Goal: Check status: Check status

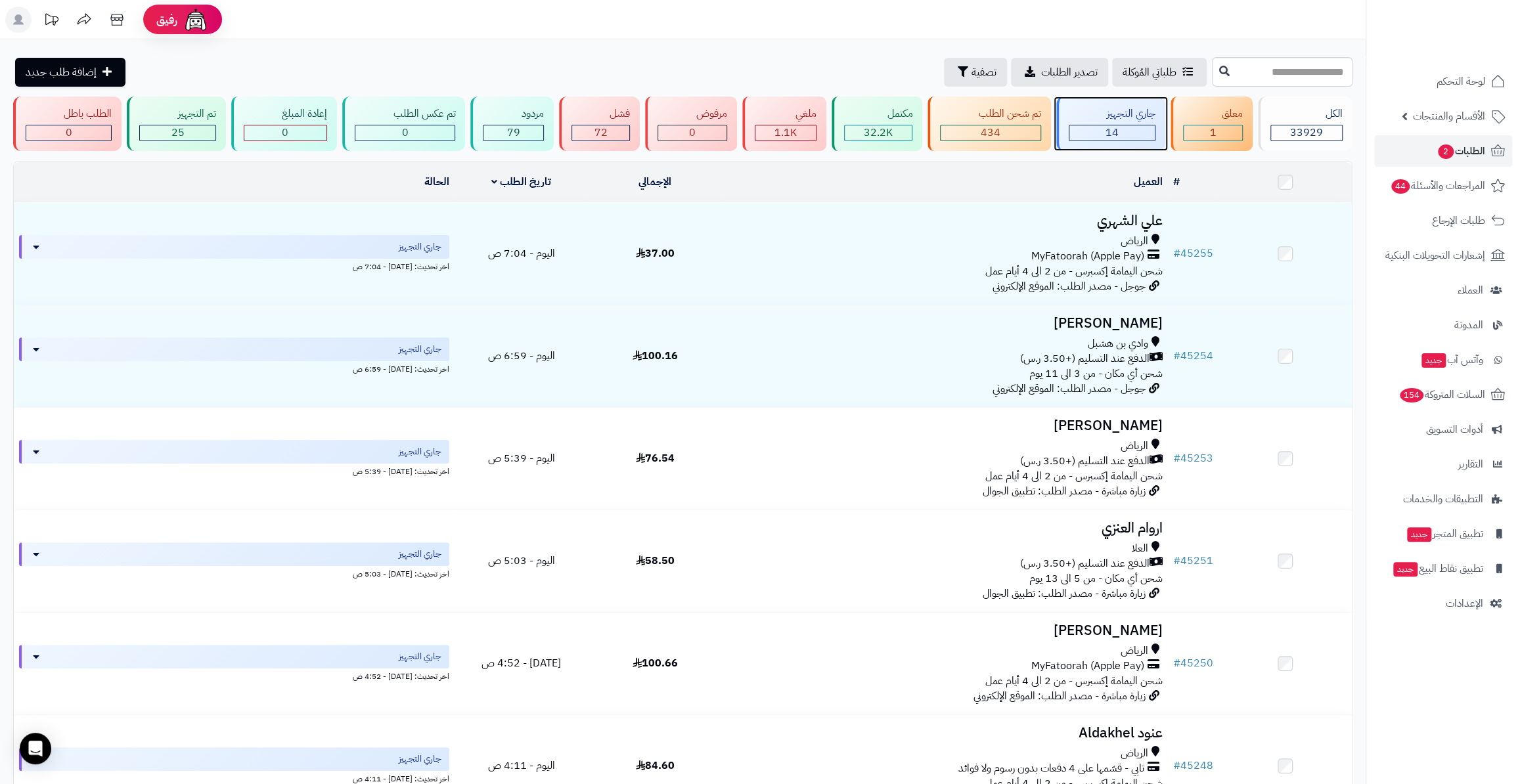
click at [1144, 134] on div "14" at bounding box center [1113, 132] width 85 height 15
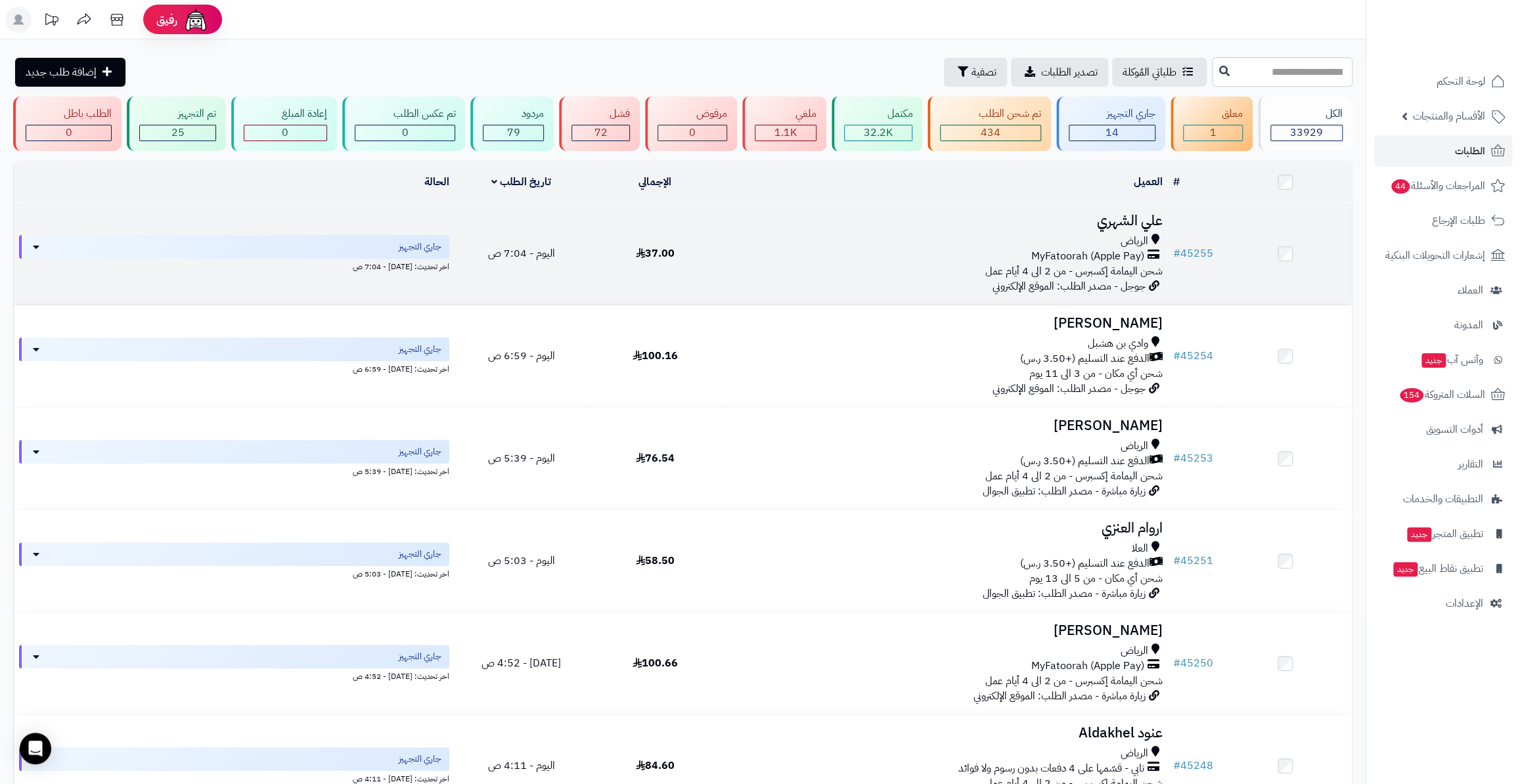
click at [1213, 249] on td "# 45255" at bounding box center [1192, 254] width 51 height 102
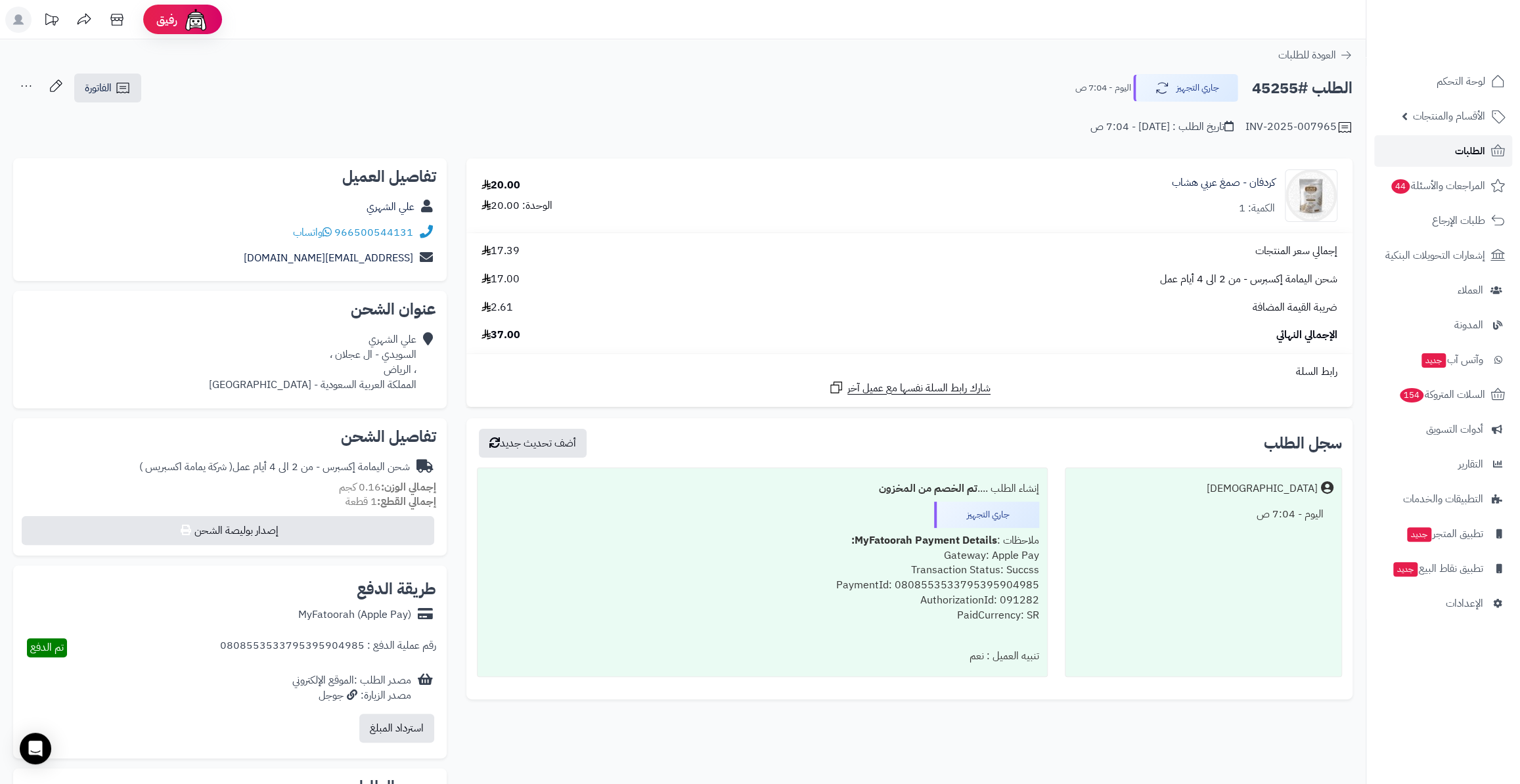
click at [1417, 152] on link "الطلبات" at bounding box center [1443, 151] width 138 height 31
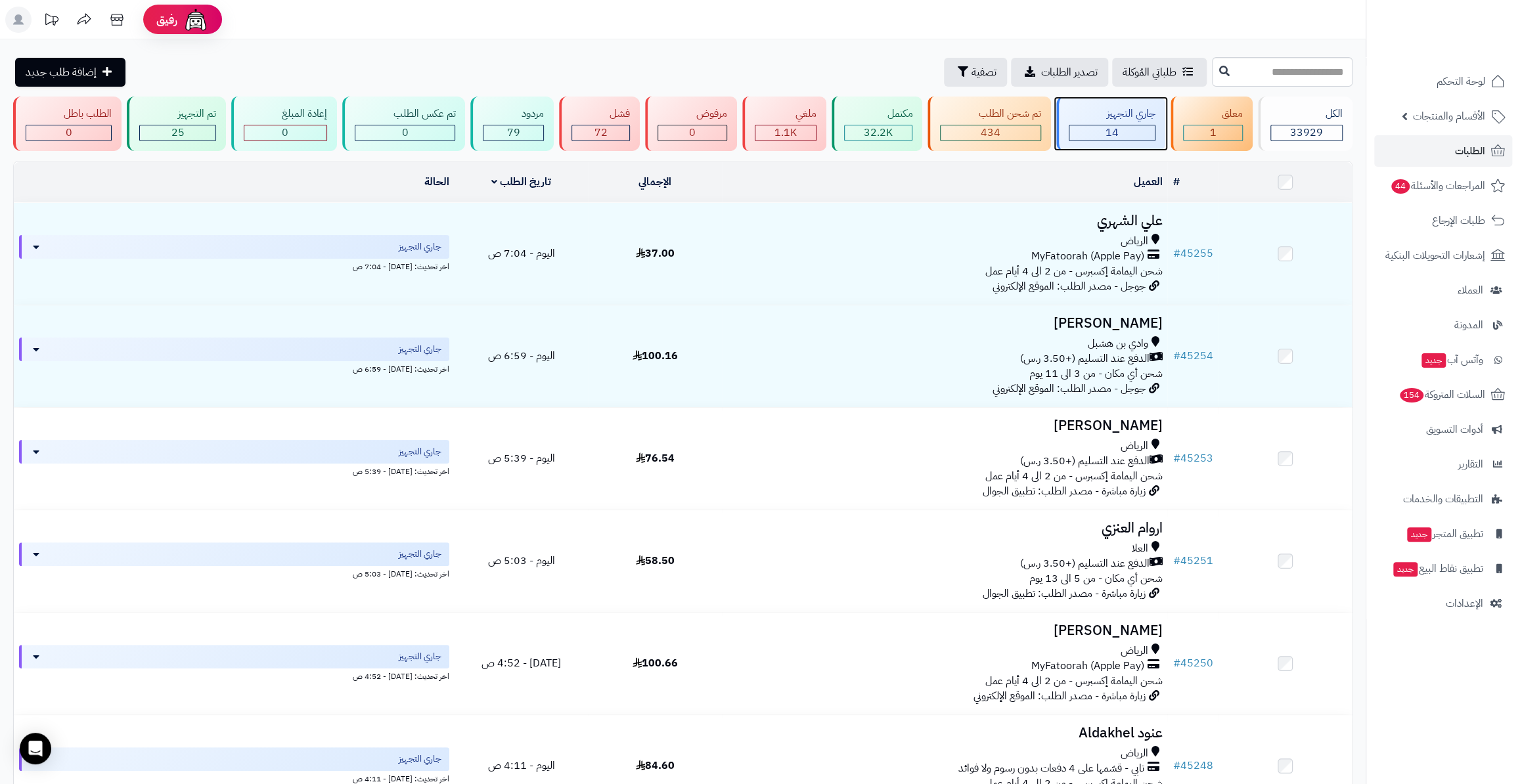
click at [1115, 115] on div "جاري التجهيز" at bounding box center [1113, 113] width 87 height 15
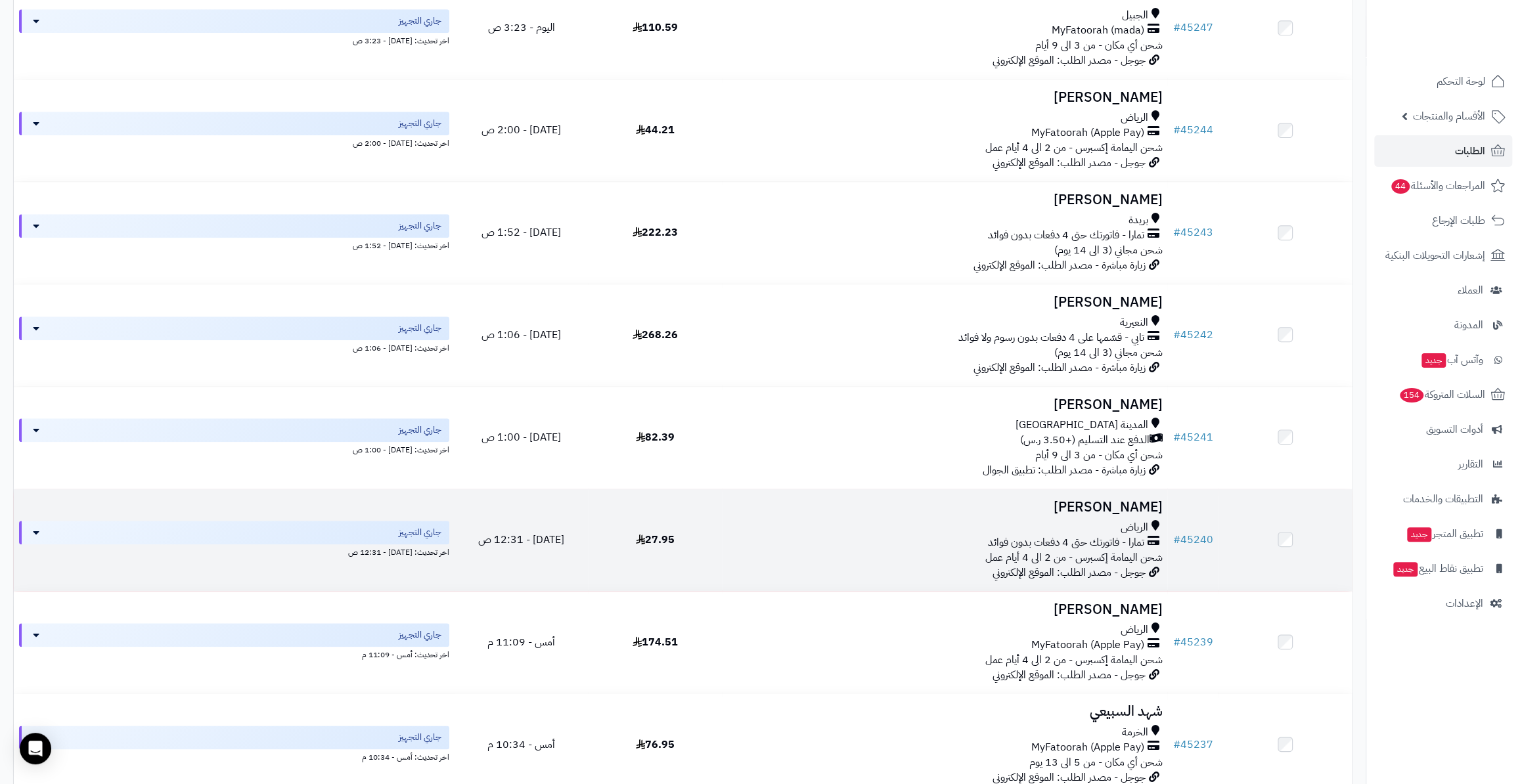
scroll to position [740, 0]
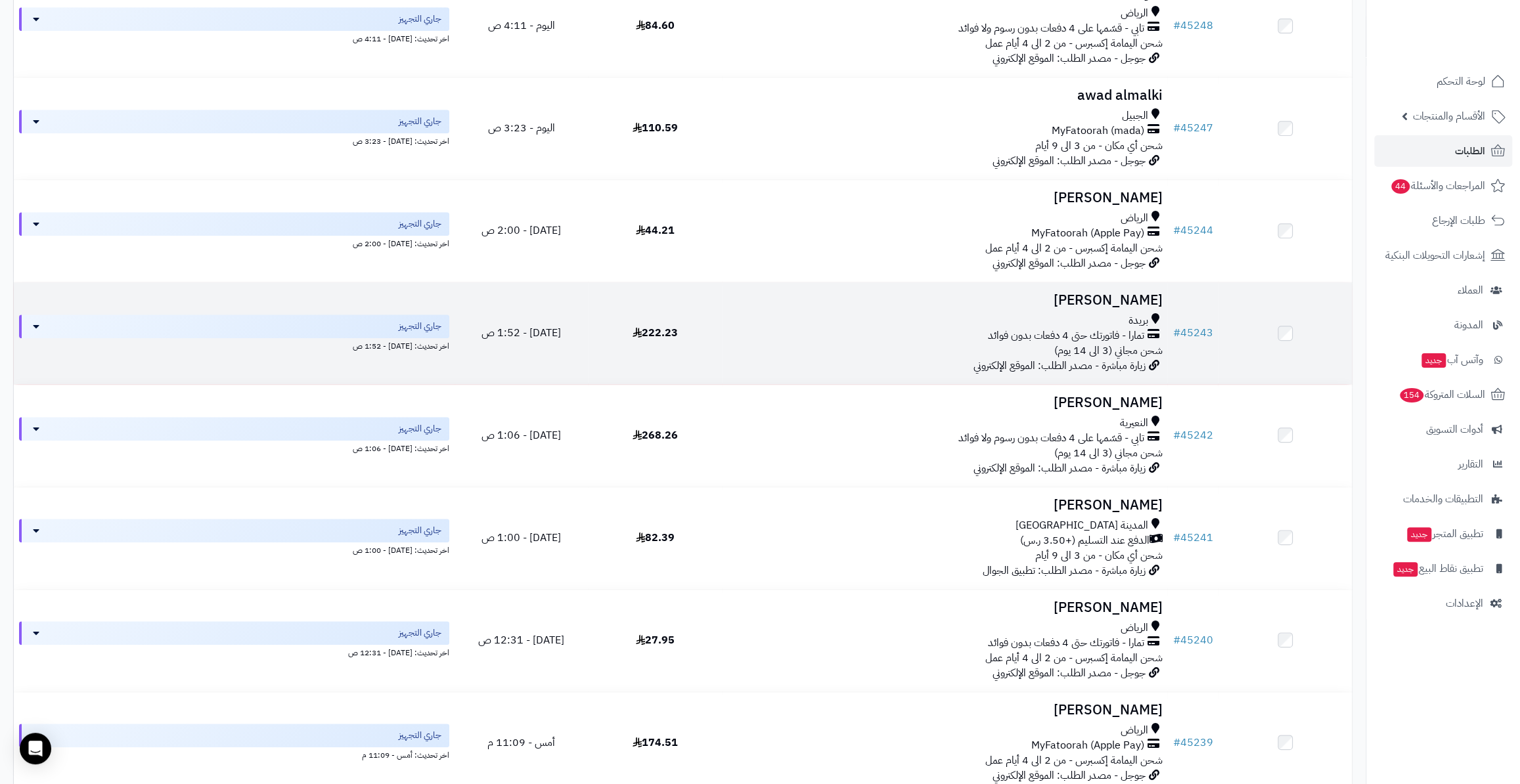
click at [1200, 318] on td "# 45243" at bounding box center [1192, 333] width 51 height 102
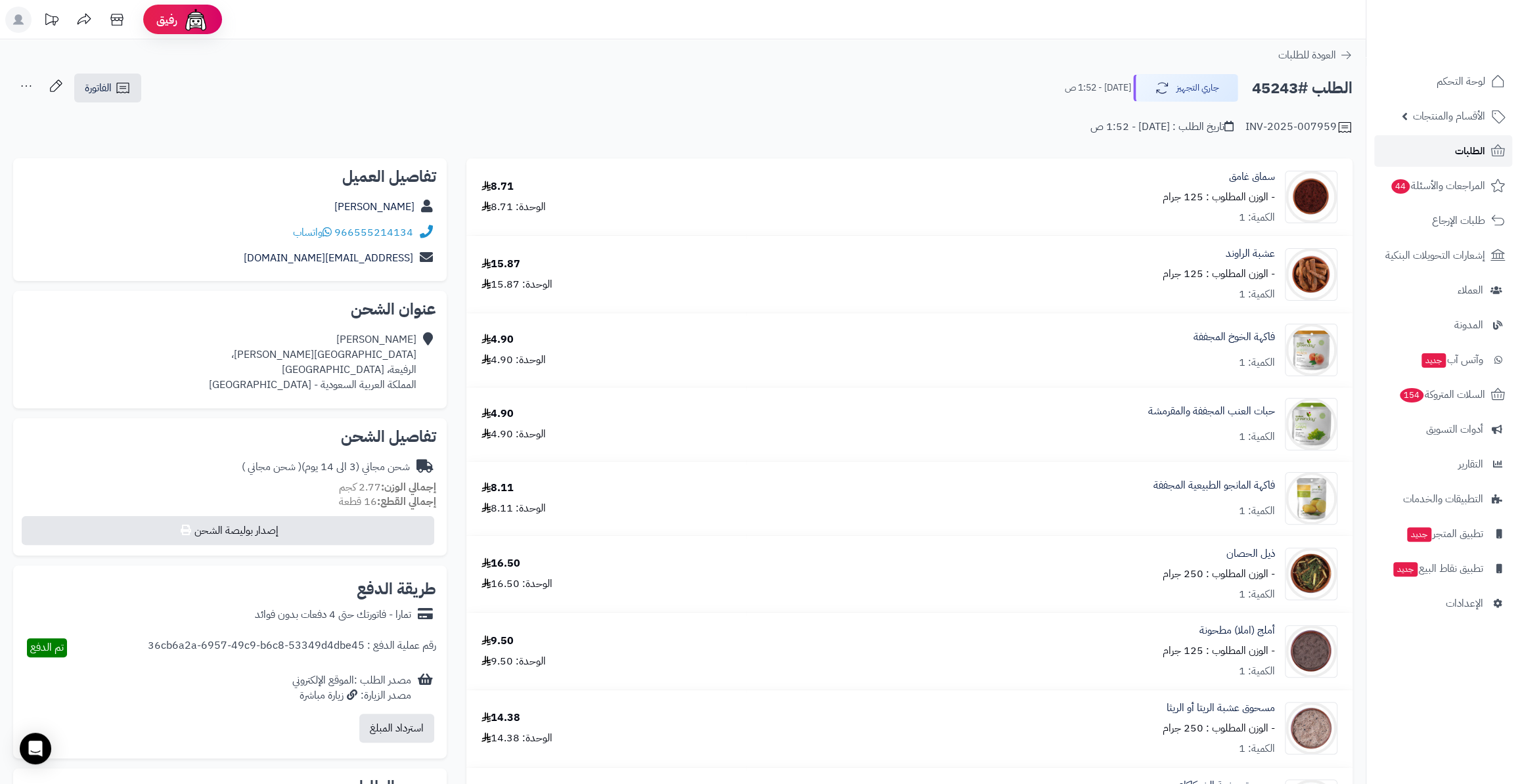
click at [1457, 138] on link "الطلبات" at bounding box center [1443, 151] width 138 height 31
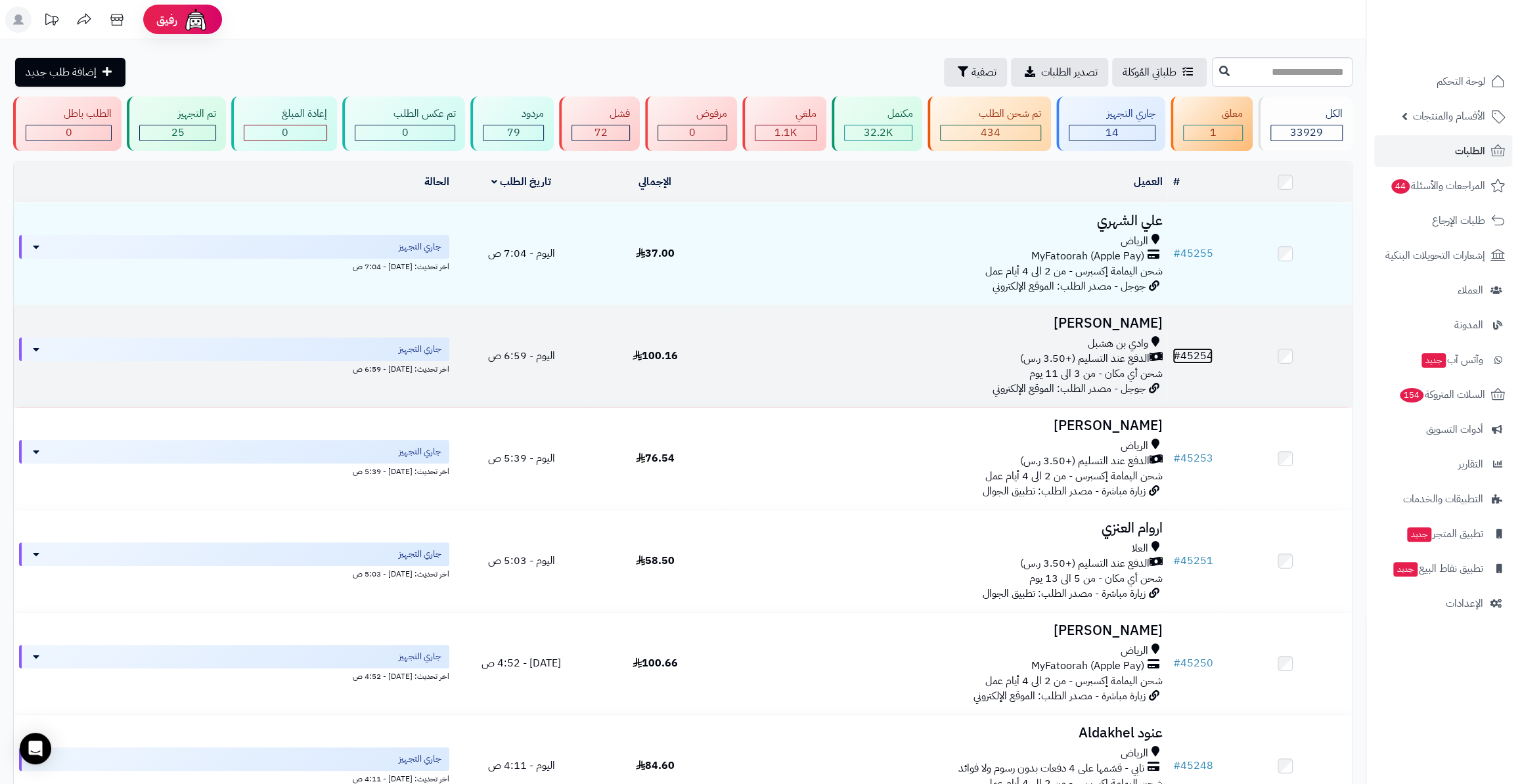
click at [1200, 352] on link "# 45254" at bounding box center [1192, 356] width 40 height 16
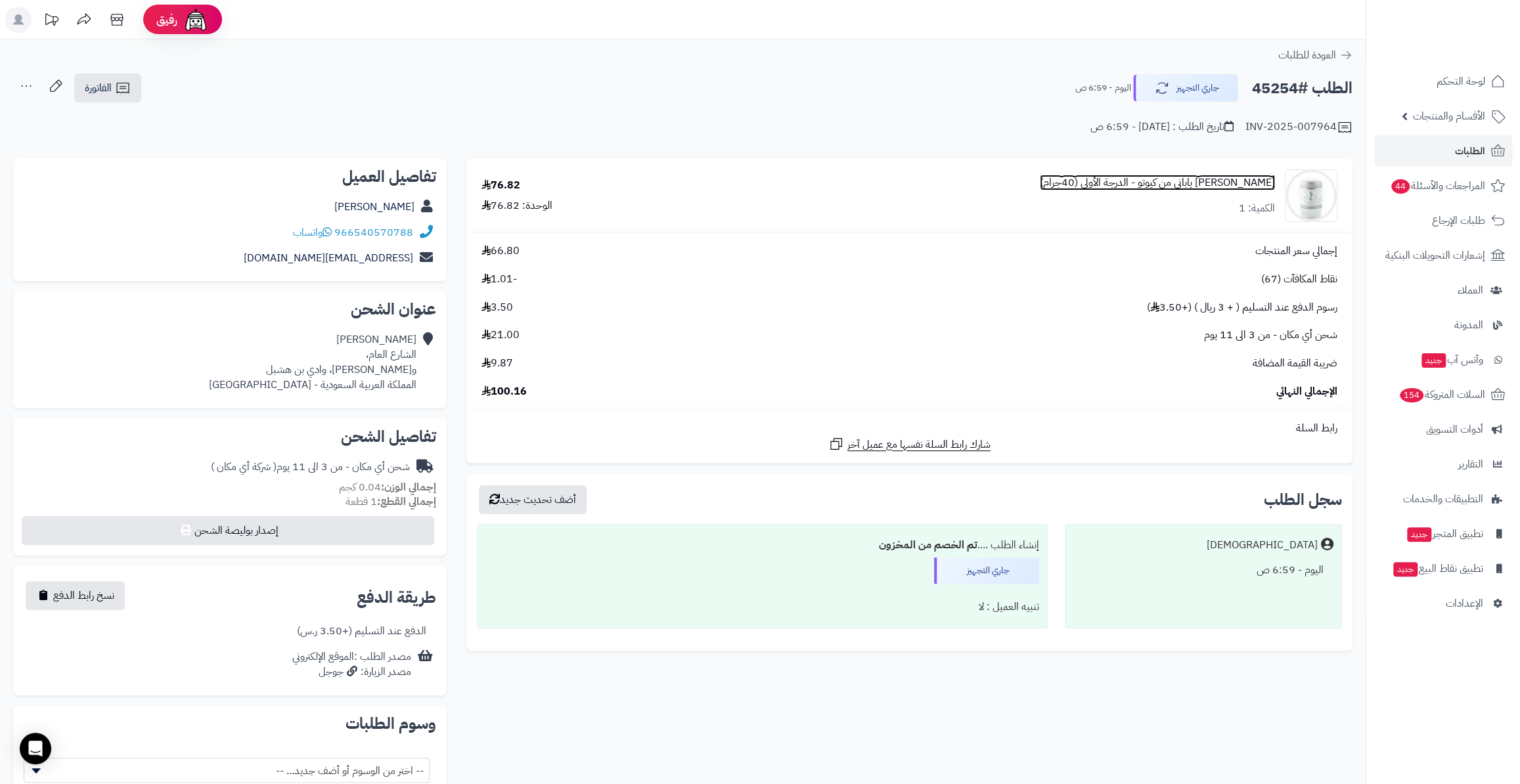
click at [1216, 175] on link "شاي ماتشا ياباني من كيوتو - الدرجة الأولى (40جرام)" at bounding box center [1157, 182] width 235 height 15
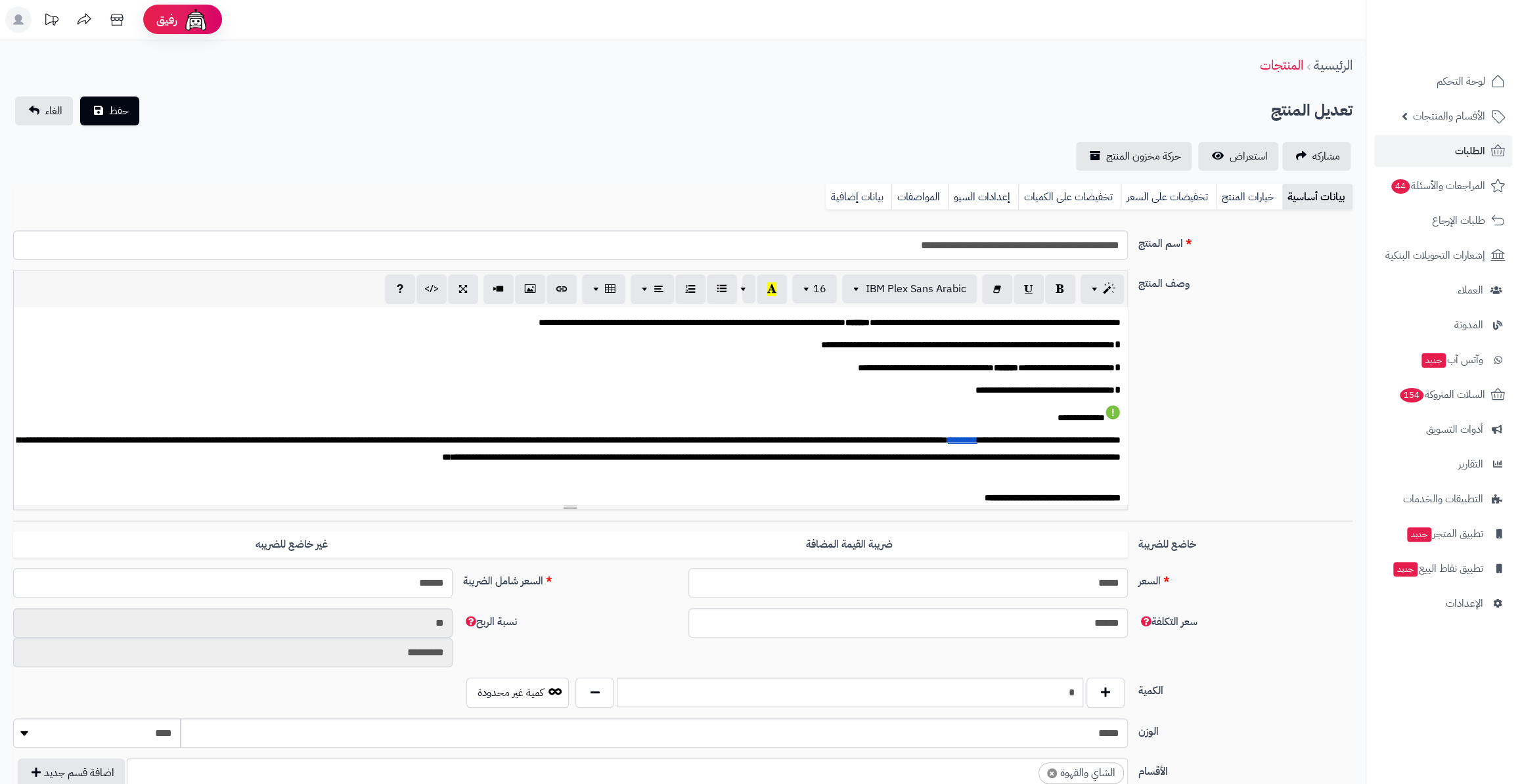
scroll to position [251, 0]
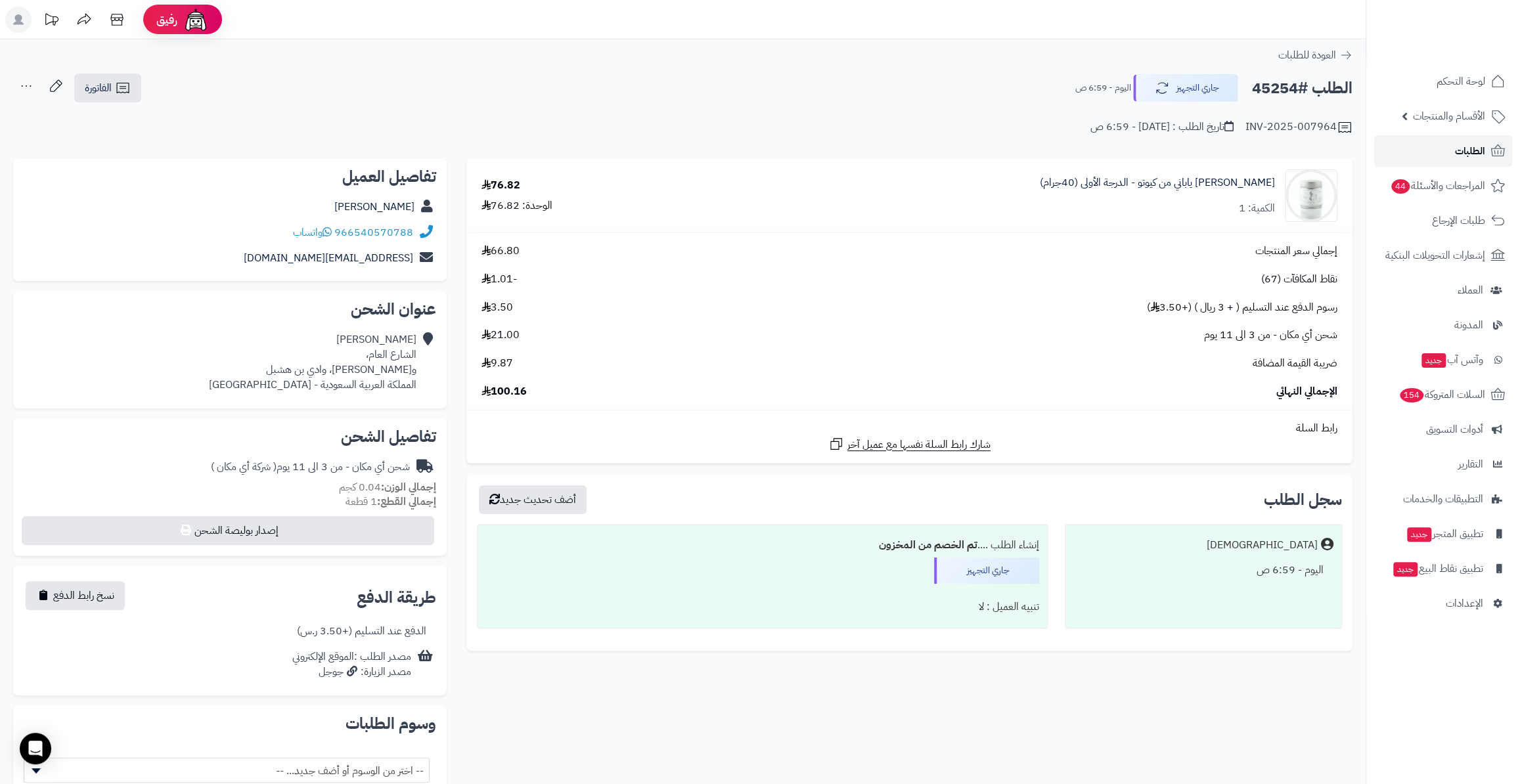
click at [1458, 150] on span "الطلبات" at bounding box center [1470, 151] width 30 height 19
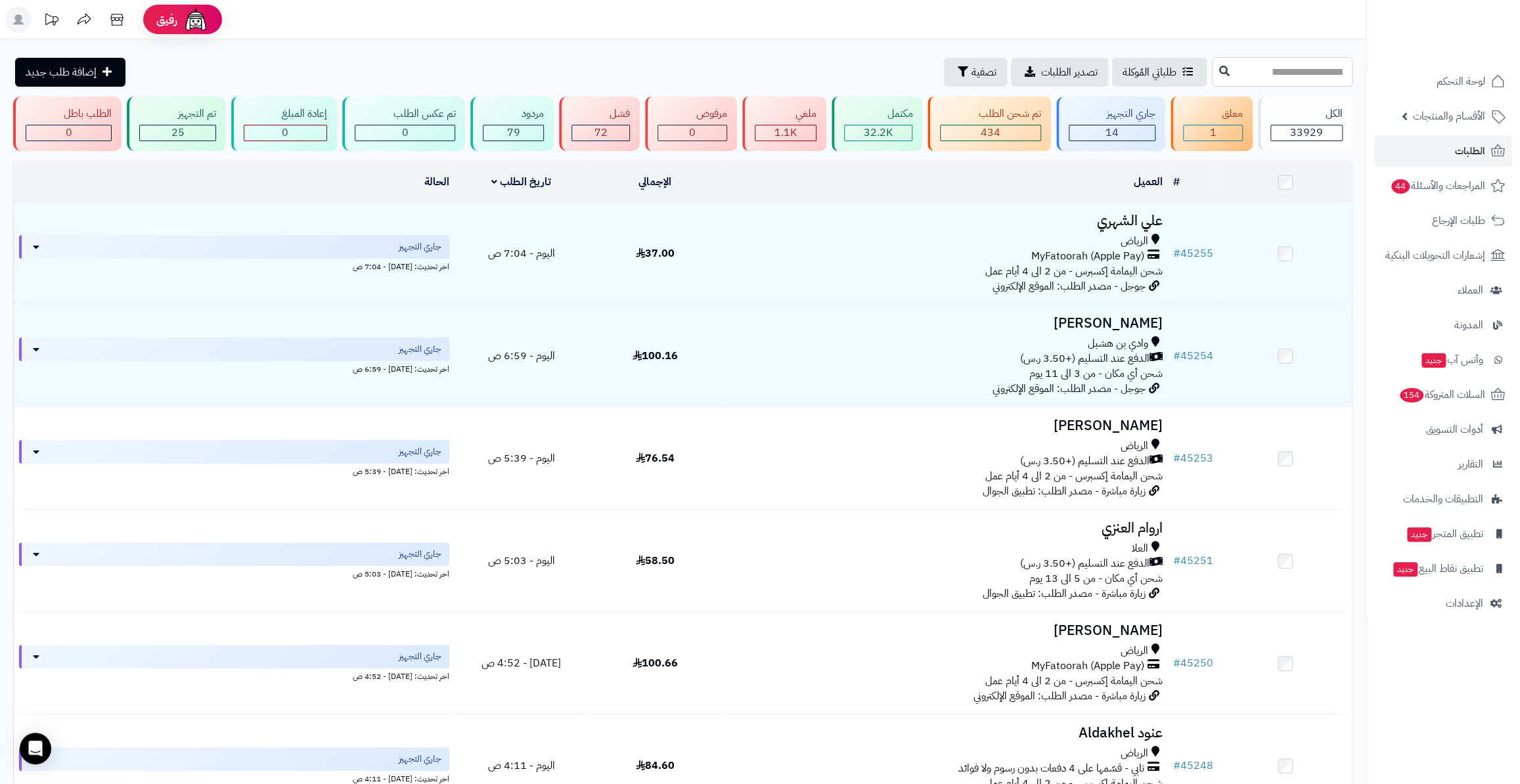
click at [1270, 68] on input "text" at bounding box center [1282, 72] width 140 height 30
type input "*****"
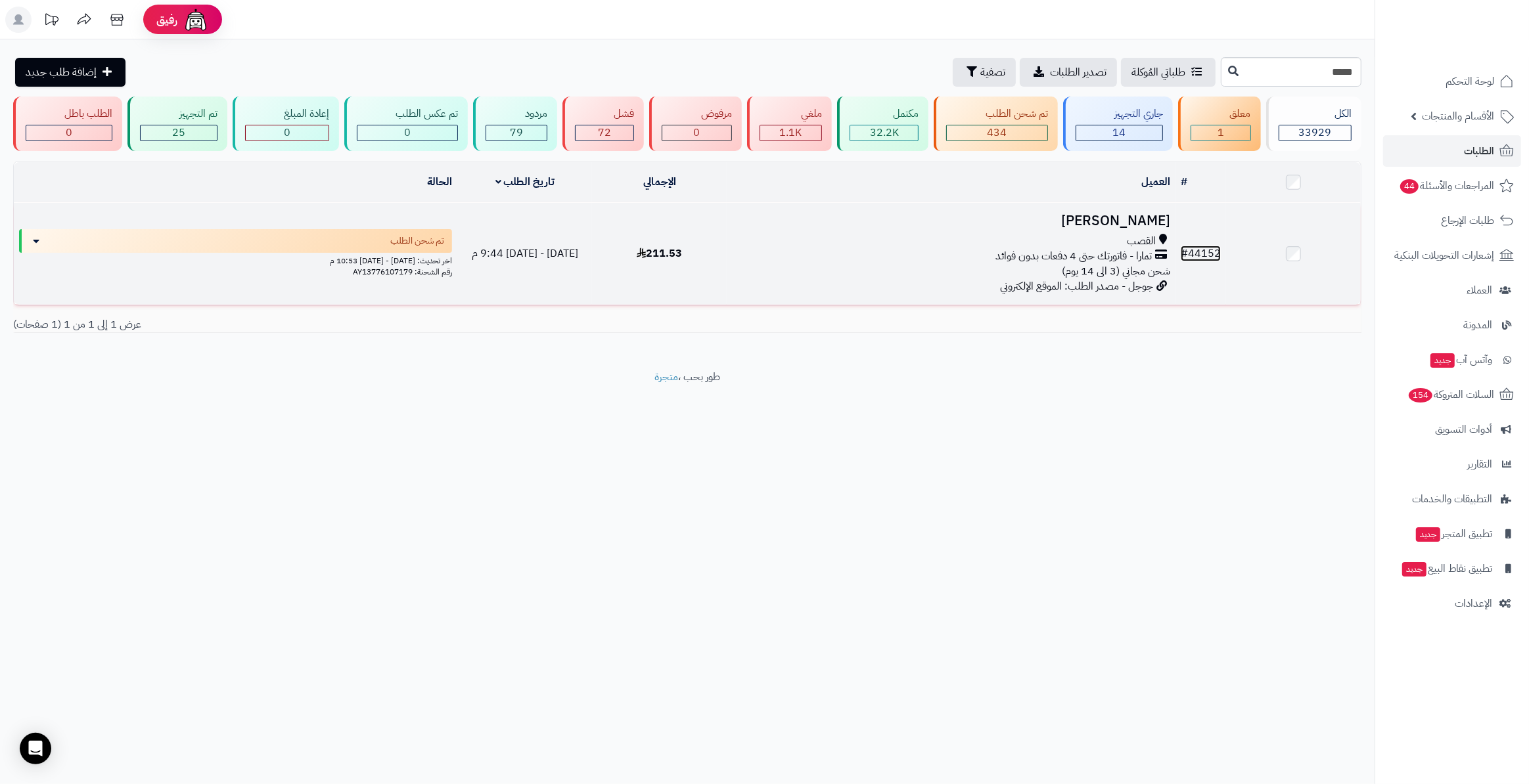
click at [1215, 249] on link "# 44152" at bounding box center [1201, 254] width 40 height 16
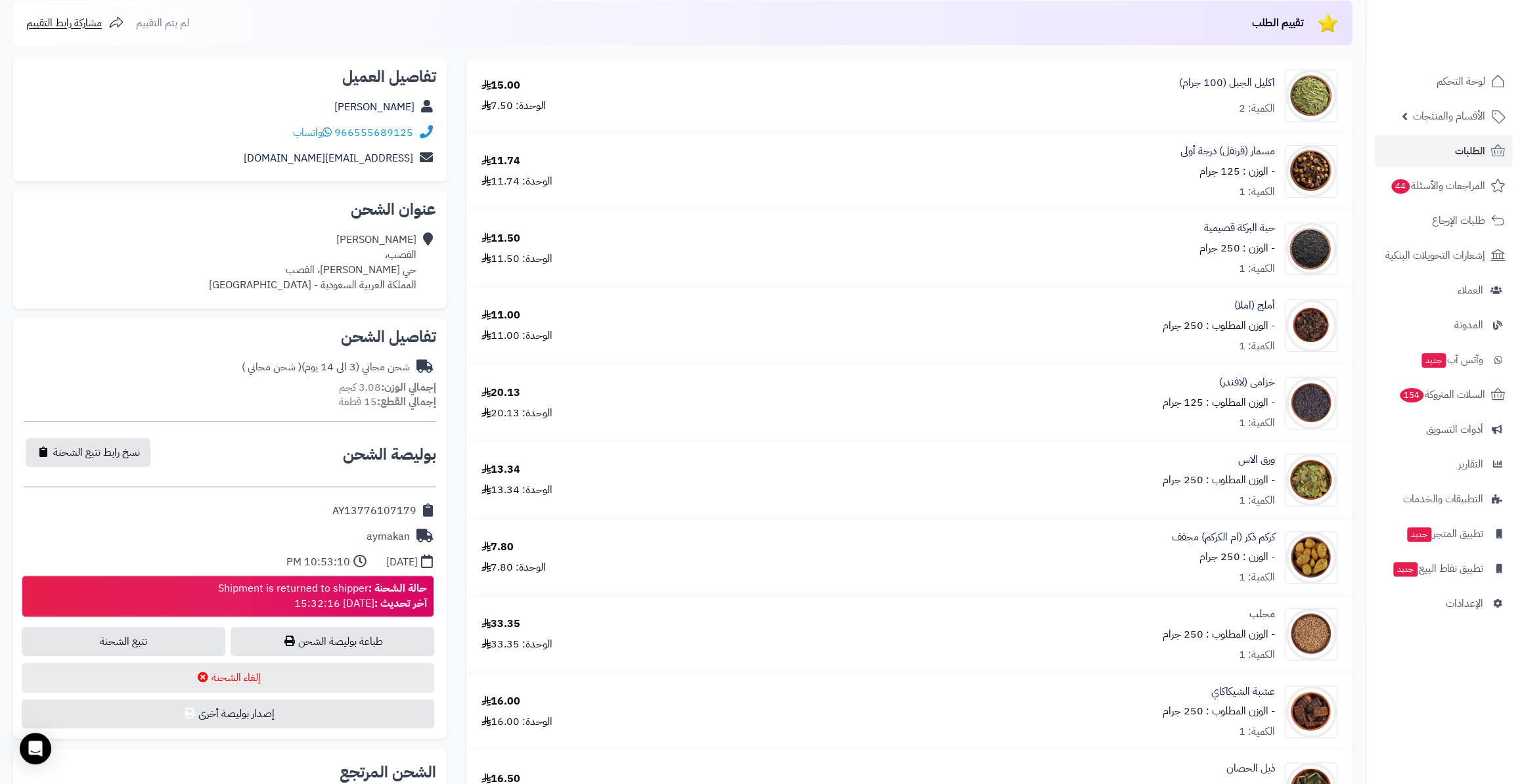
scroll to position [179, 0]
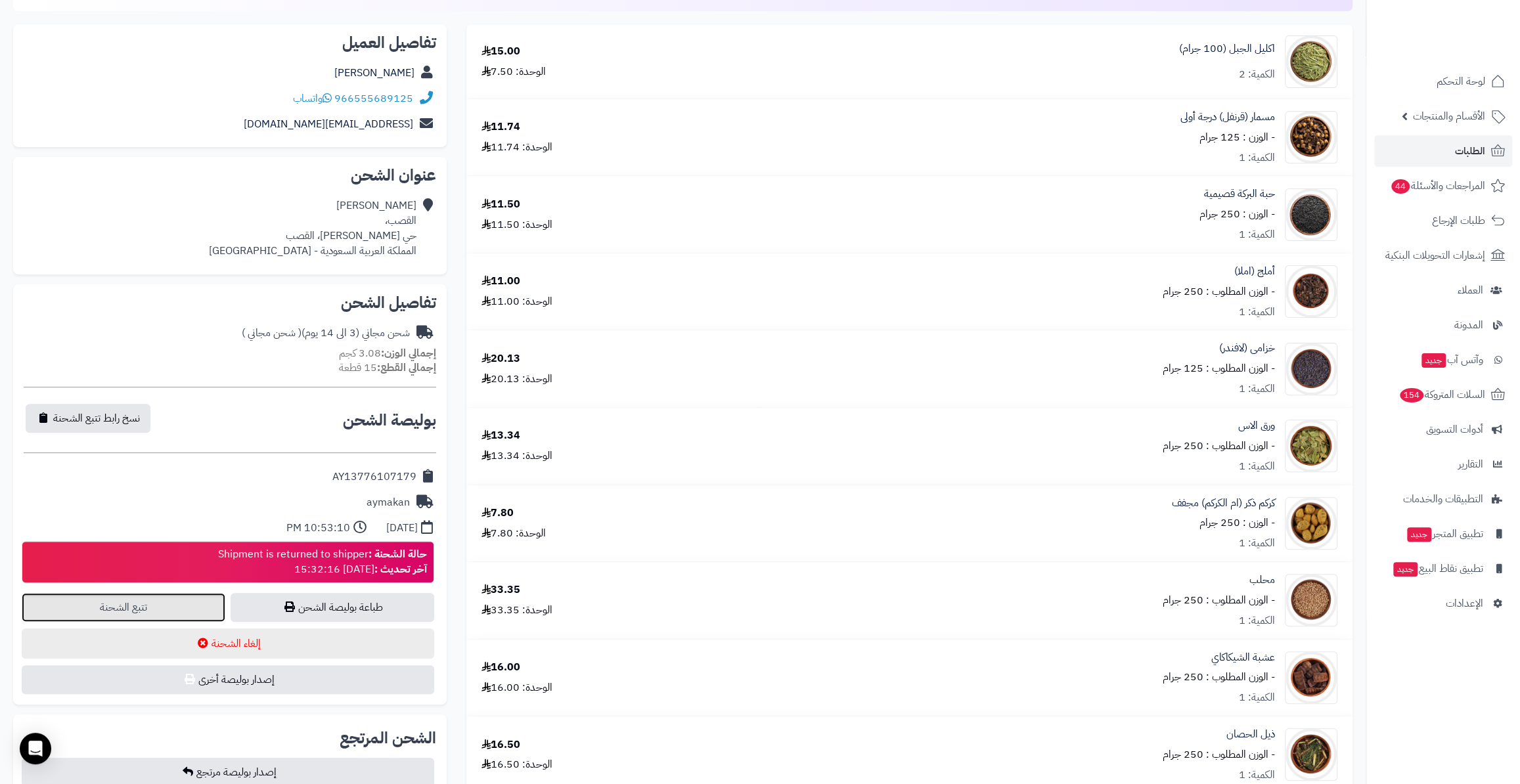
click at [177, 596] on link "تتبع الشحنة" at bounding box center [123, 607] width 204 height 29
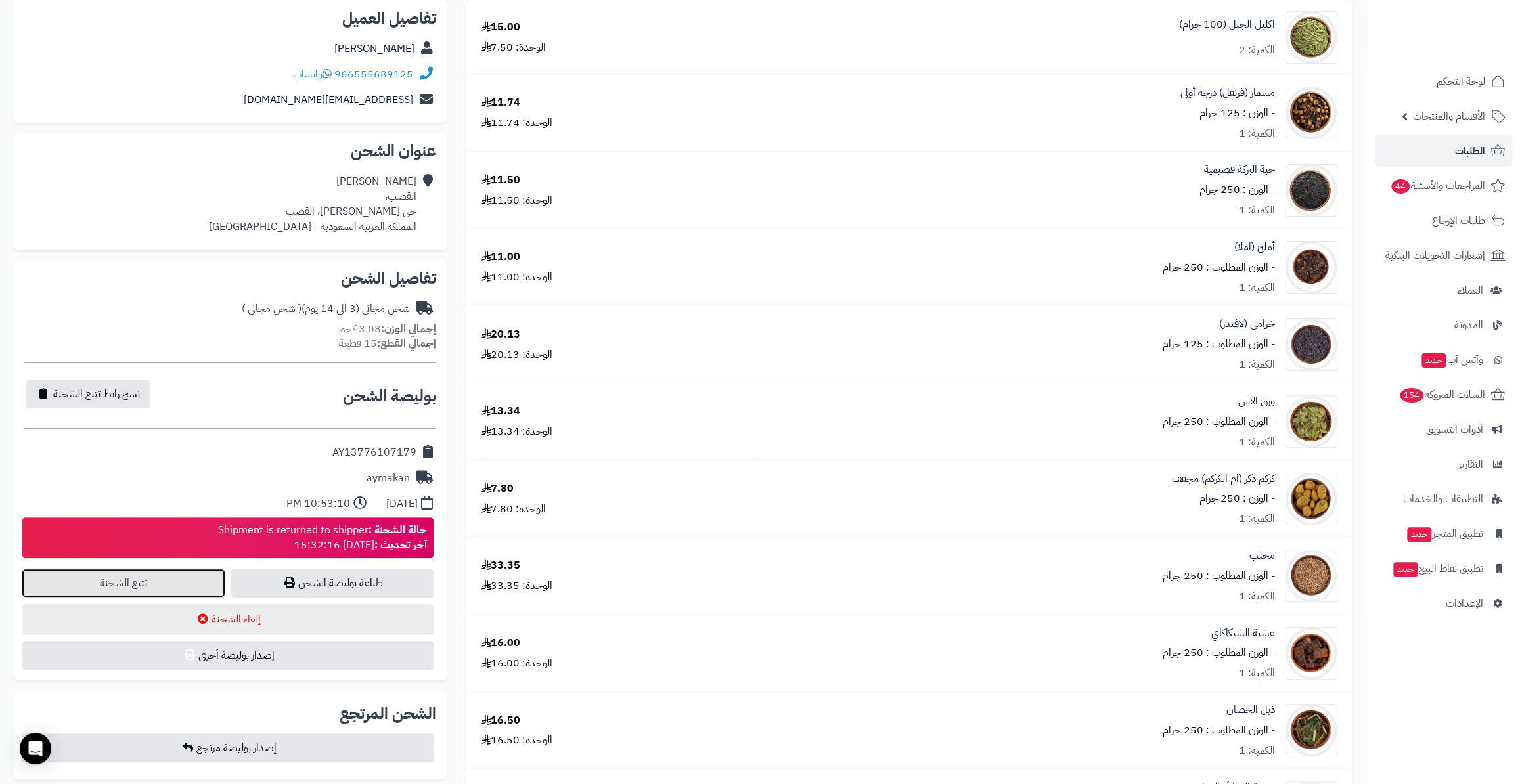
scroll to position [20, 0]
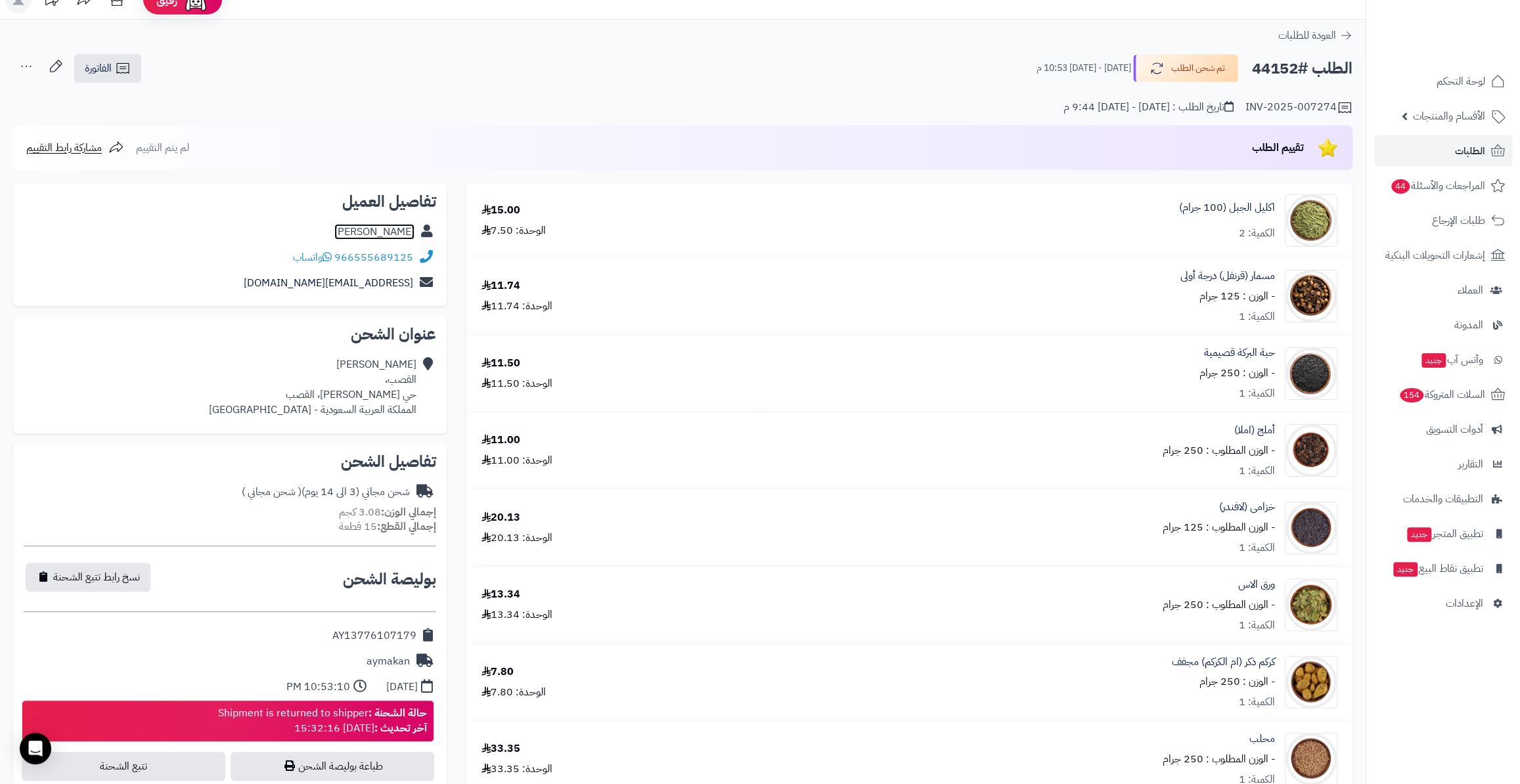
click at [397, 235] on link "منال سعود" at bounding box center [374, 232] width 80 height 16
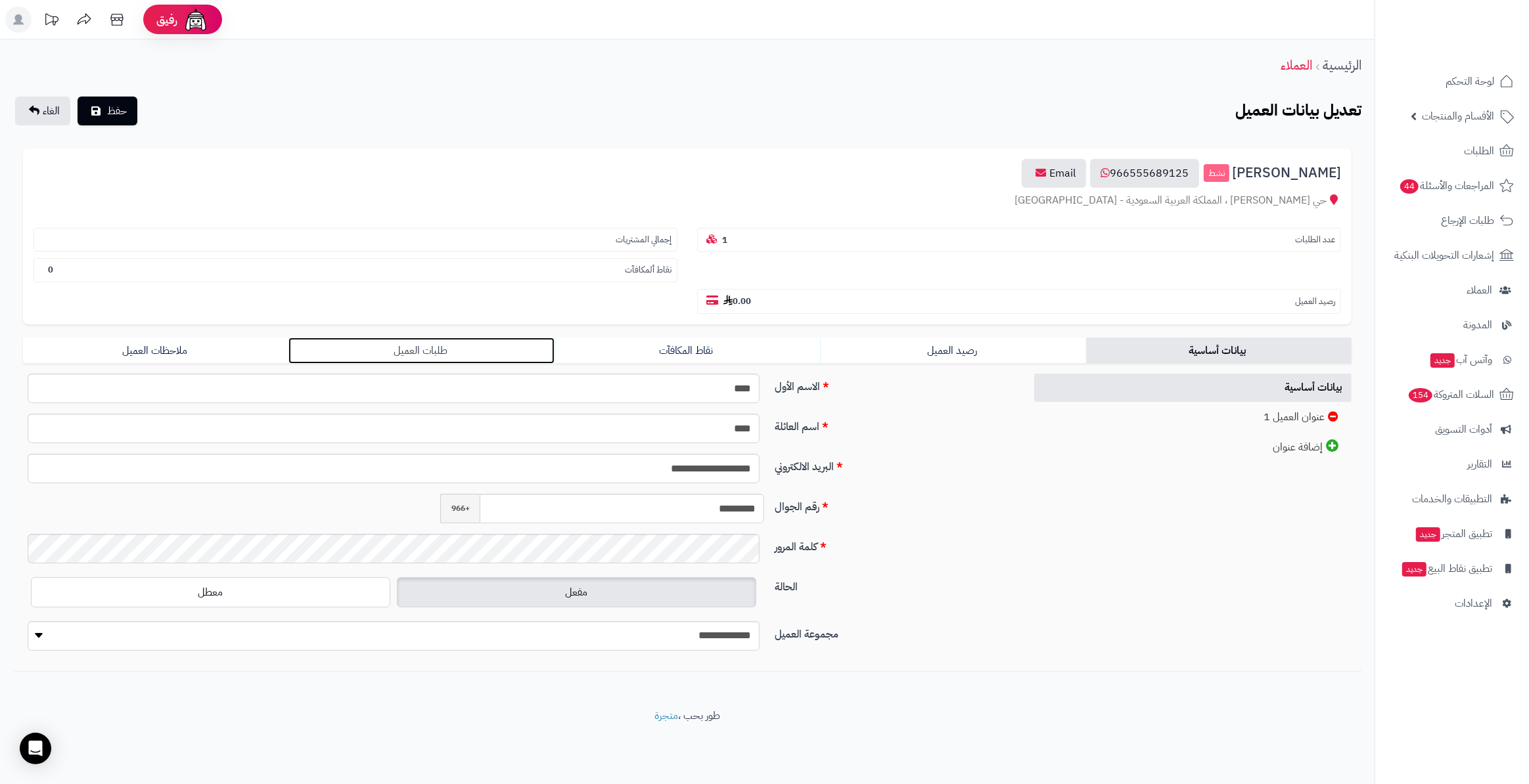
click at [366, 338] on link "طلبات العميل" at bounding box center [421, 350] width 266 height 26
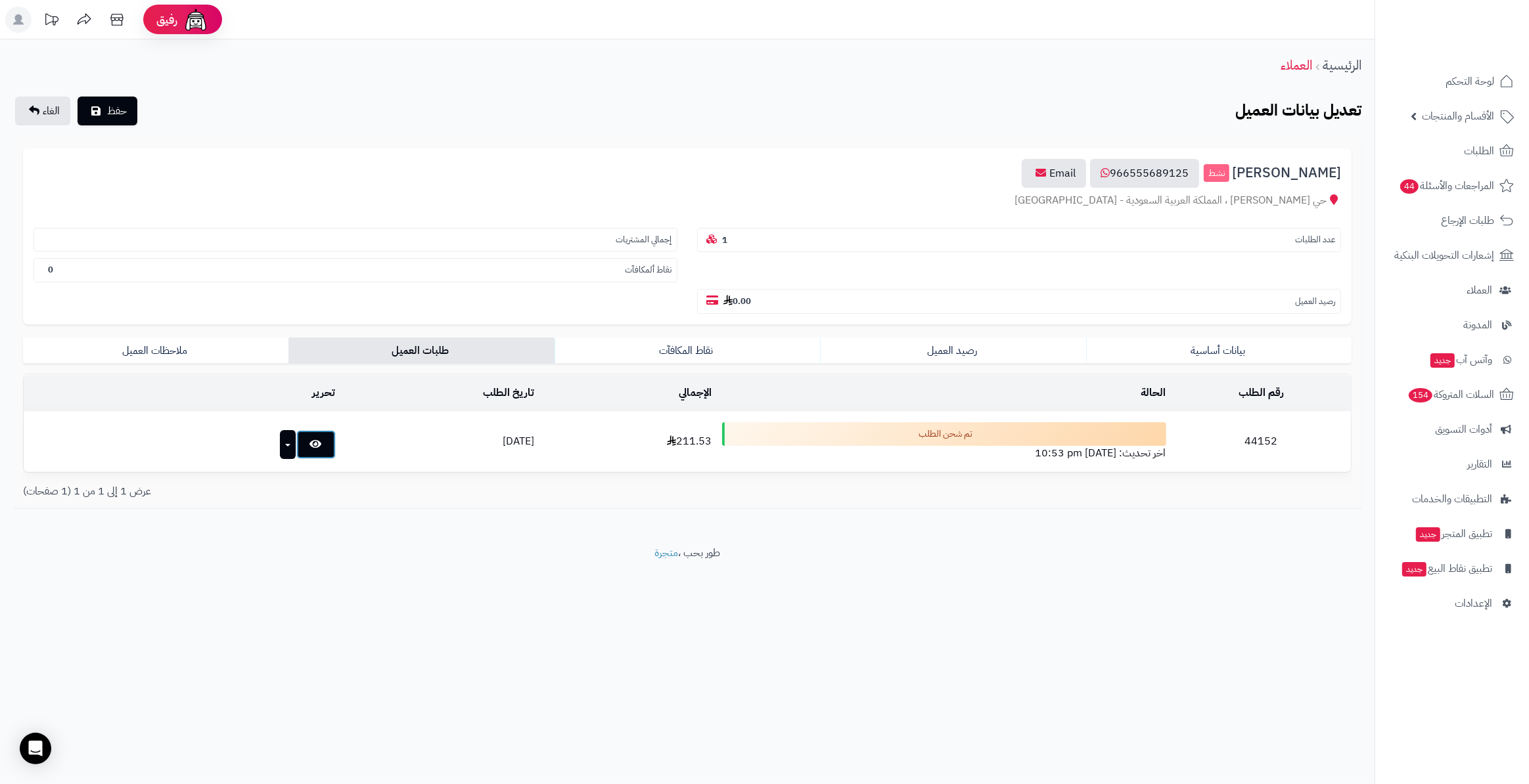
click at [310, 439] on icon at bounding box center [316, 444] width 12 height 11
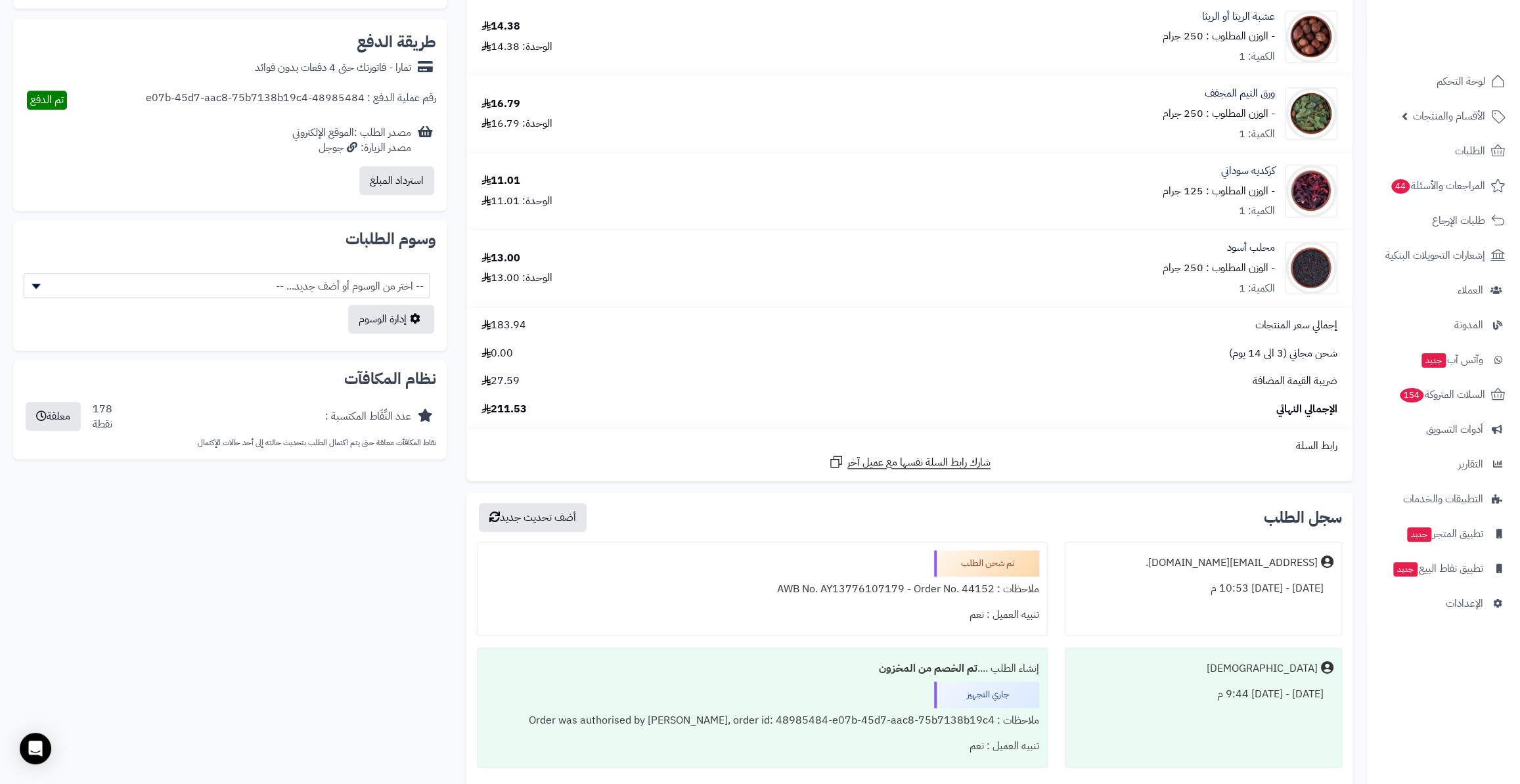
scroll to position [1094, 0]
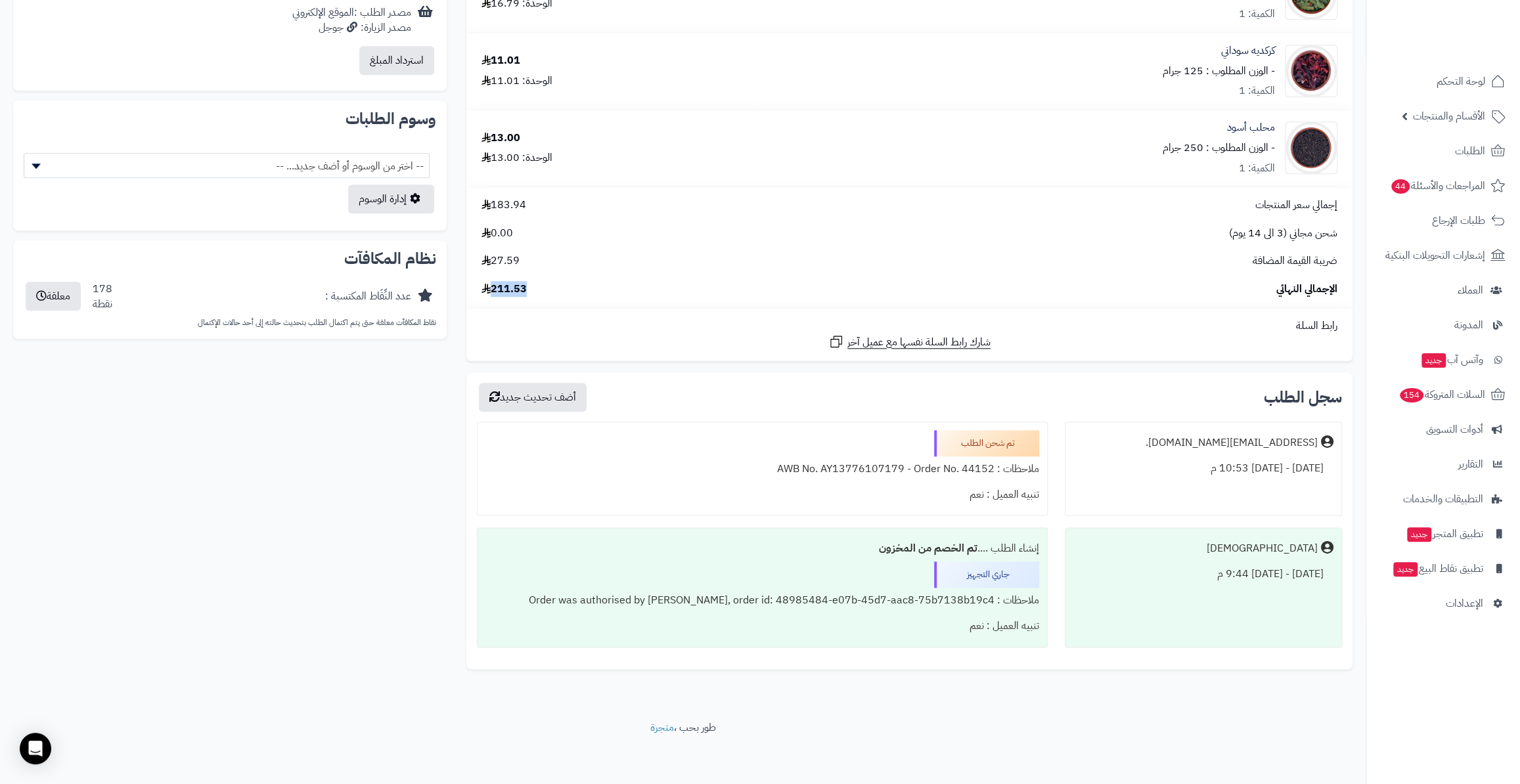
drag, startPoint x: 520, startPoint y: 284, endPoint x: 494, endPoint y: 287, distance: 26.2
click at [494, 287] on div "الإجمالي النهائي 211.53" at bounding box center [909, 289] width 875 height 15
drag, startPoint x: 513, startPoint y: 295, endPoint x: 508, endPoint y: 291, distance: 6.4
copy span "211.53"
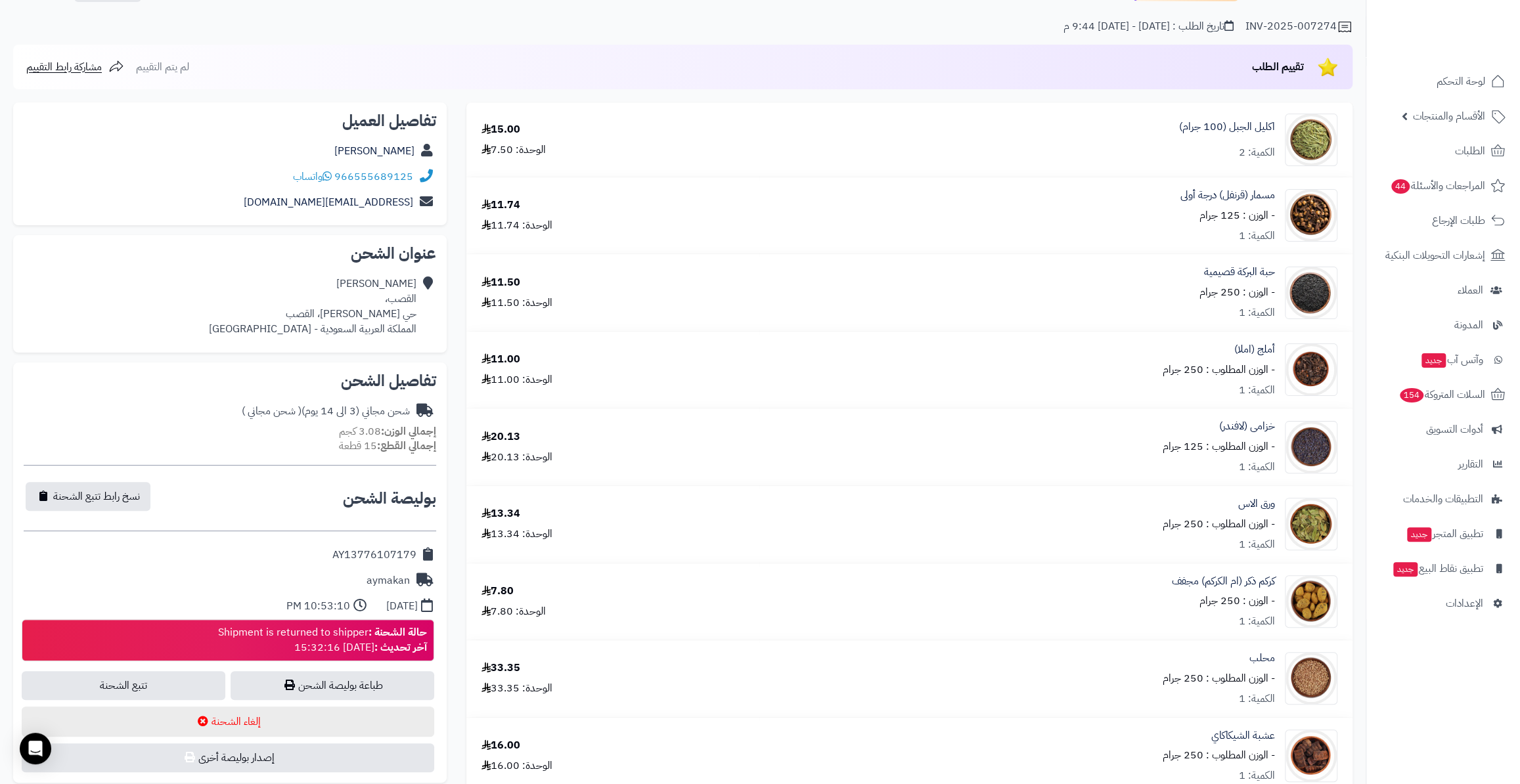
scroll to position [0, 0]
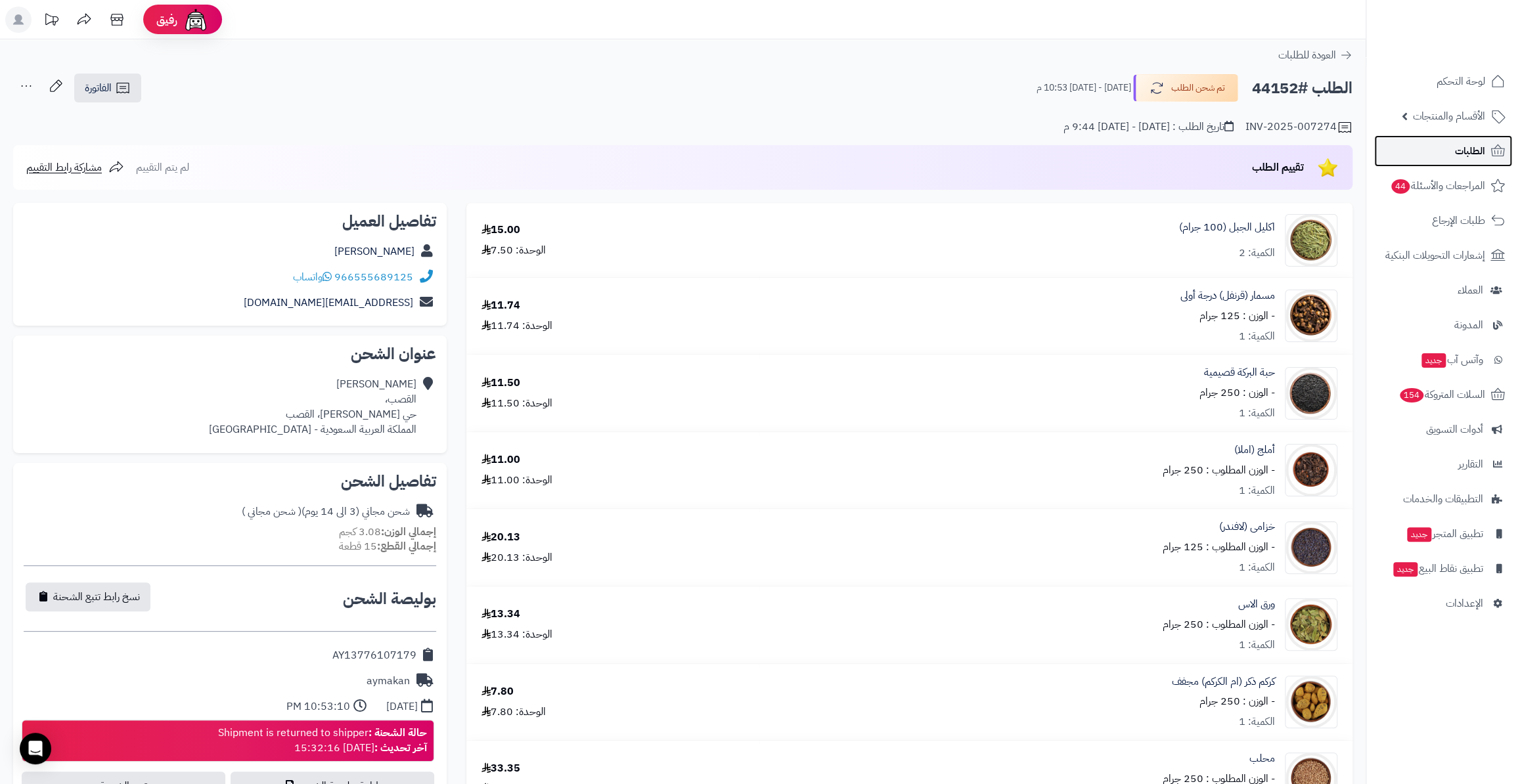
click at [1457, 150] on span "الطلبات" at bounding box center [1470, 151] width 30 height 19
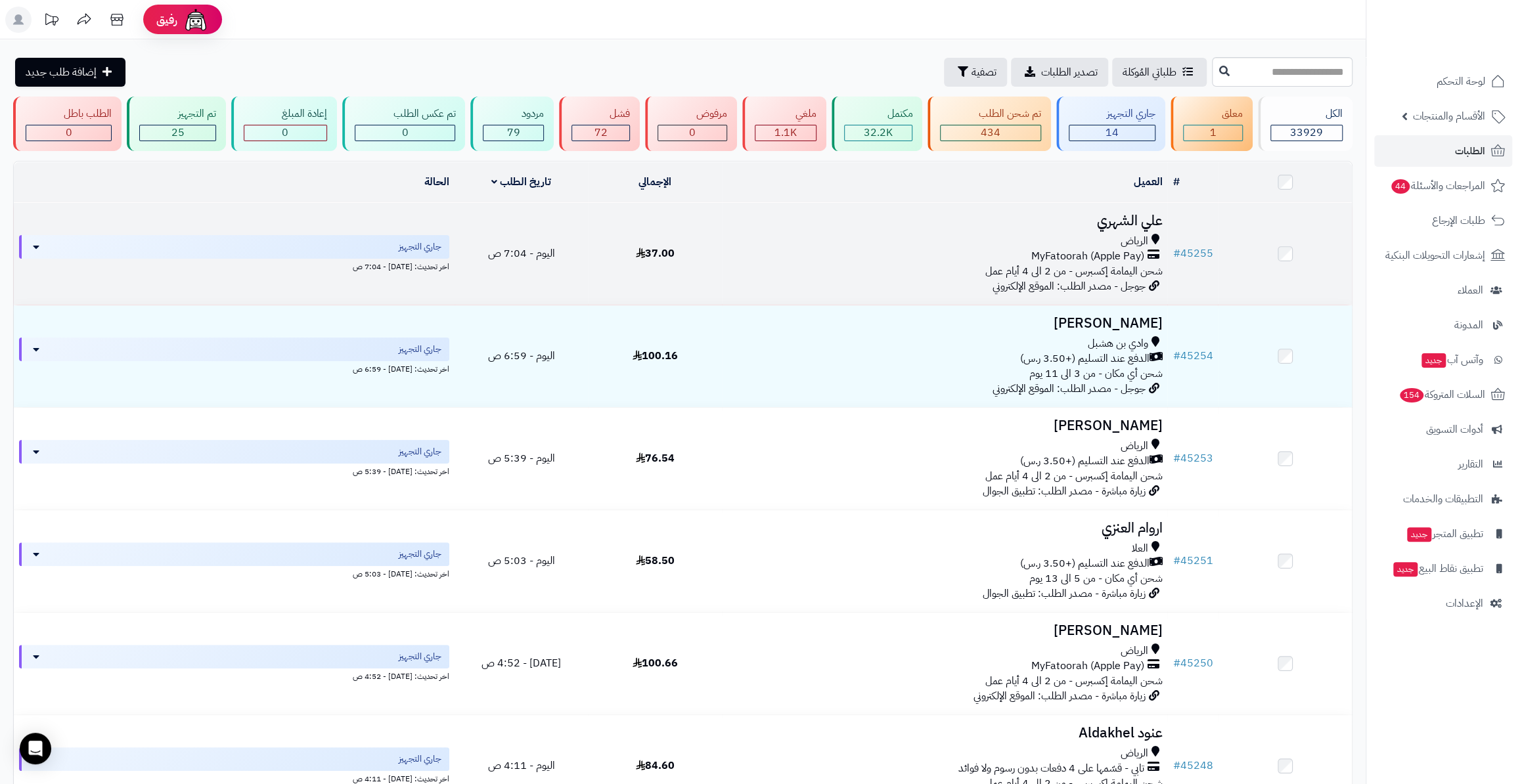
click at [1196, 233] on td "# 45255" at bounding box center [1192, 254] width 51 height 102
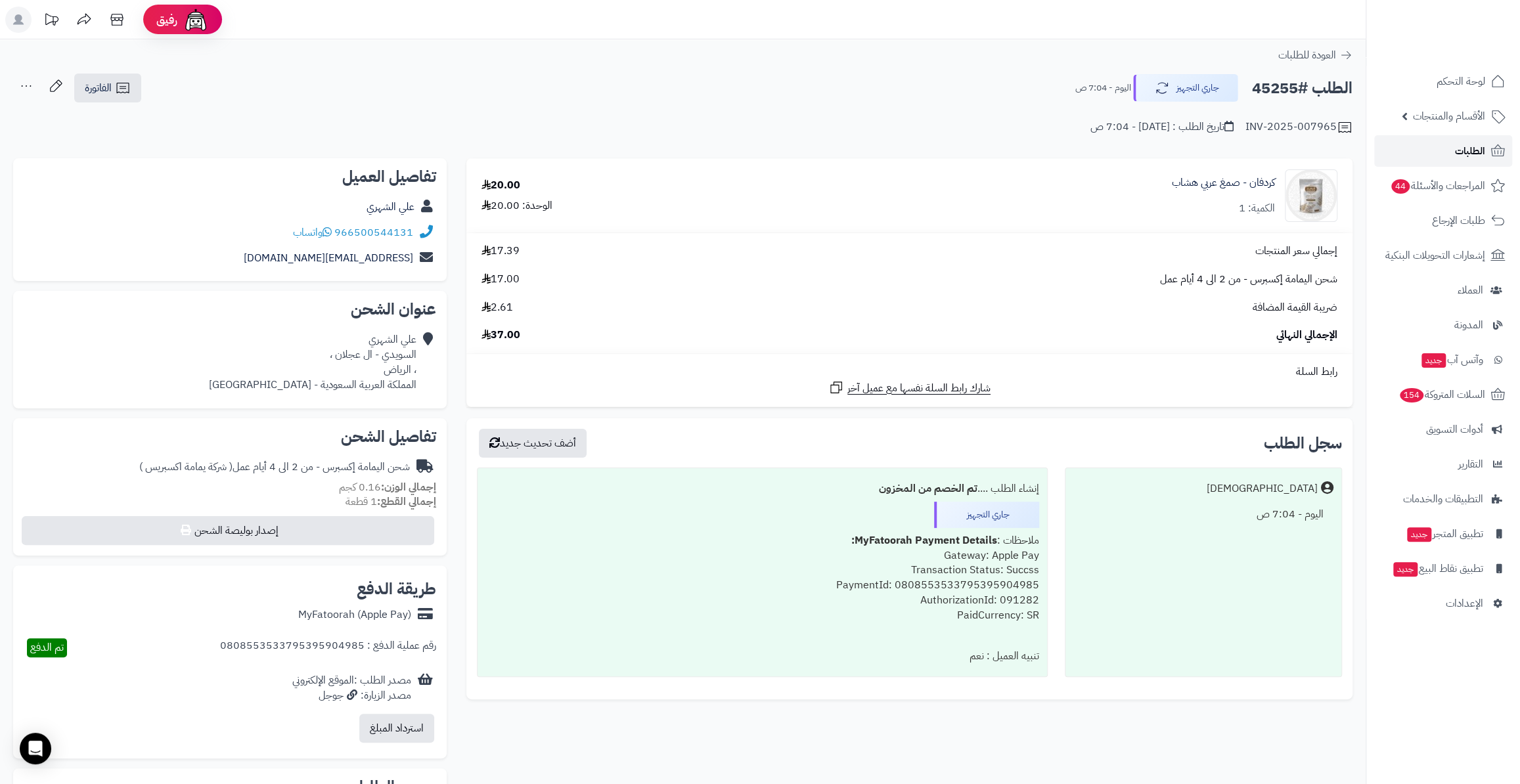
click at [1459, 156] on span "الطلبات" at bounding box center [1470, 151] width 30 height 19
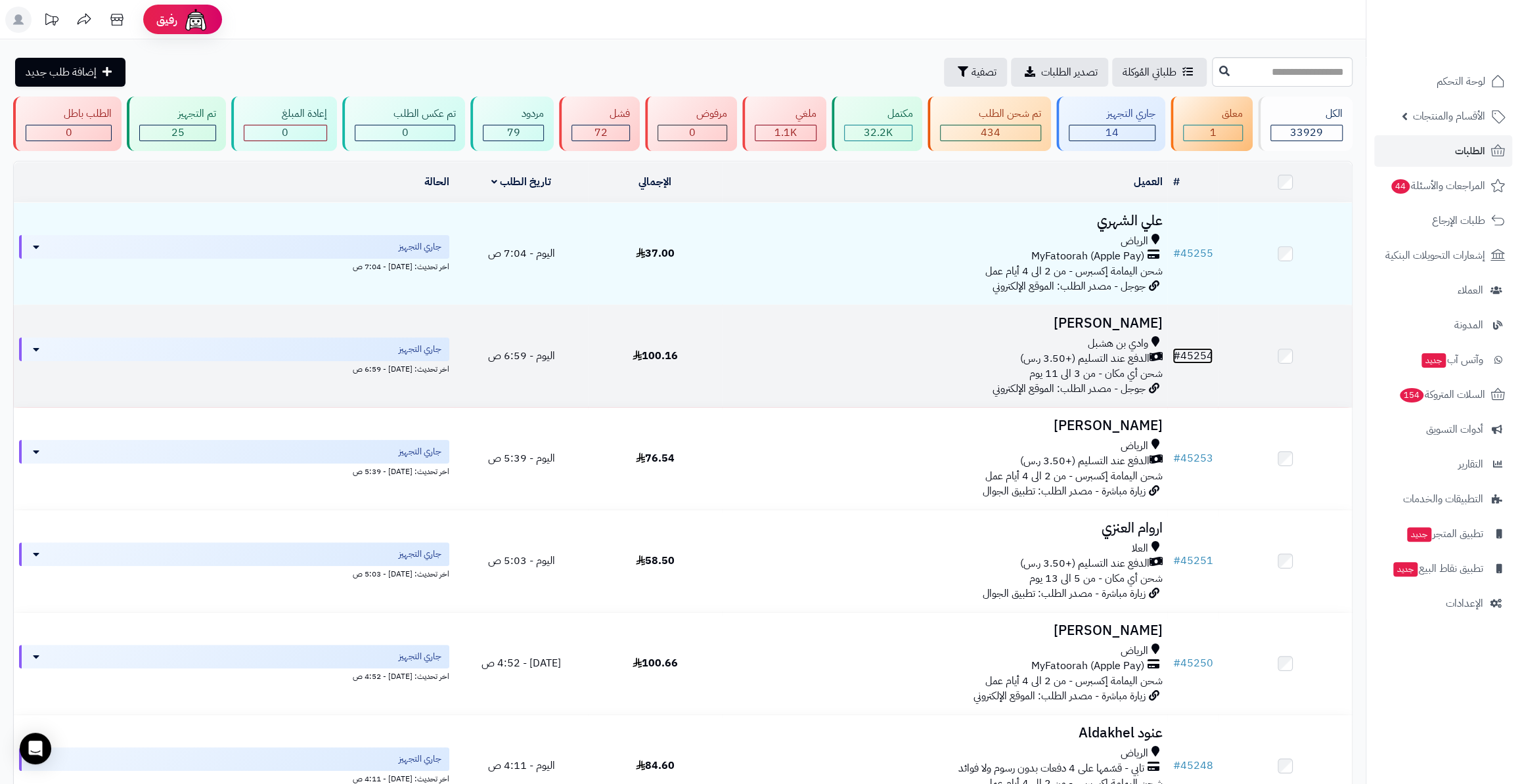
click at [1182, 357] on link "# 45254" at bounding box center [1192, 356] width 40 height 16
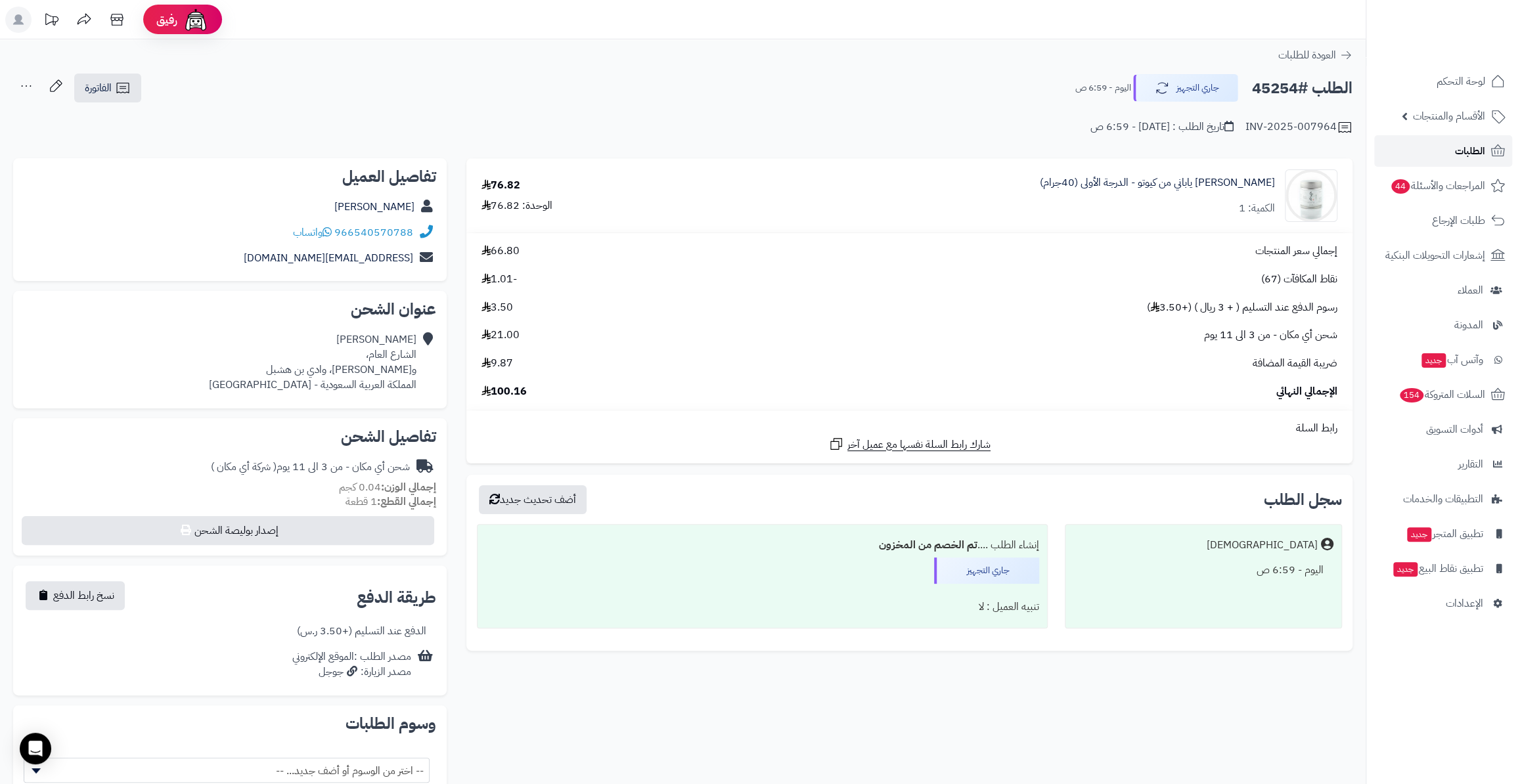
click at [1466, 147] on span "الطلبات" at bounding box center [1470, 151] width 30 height 19
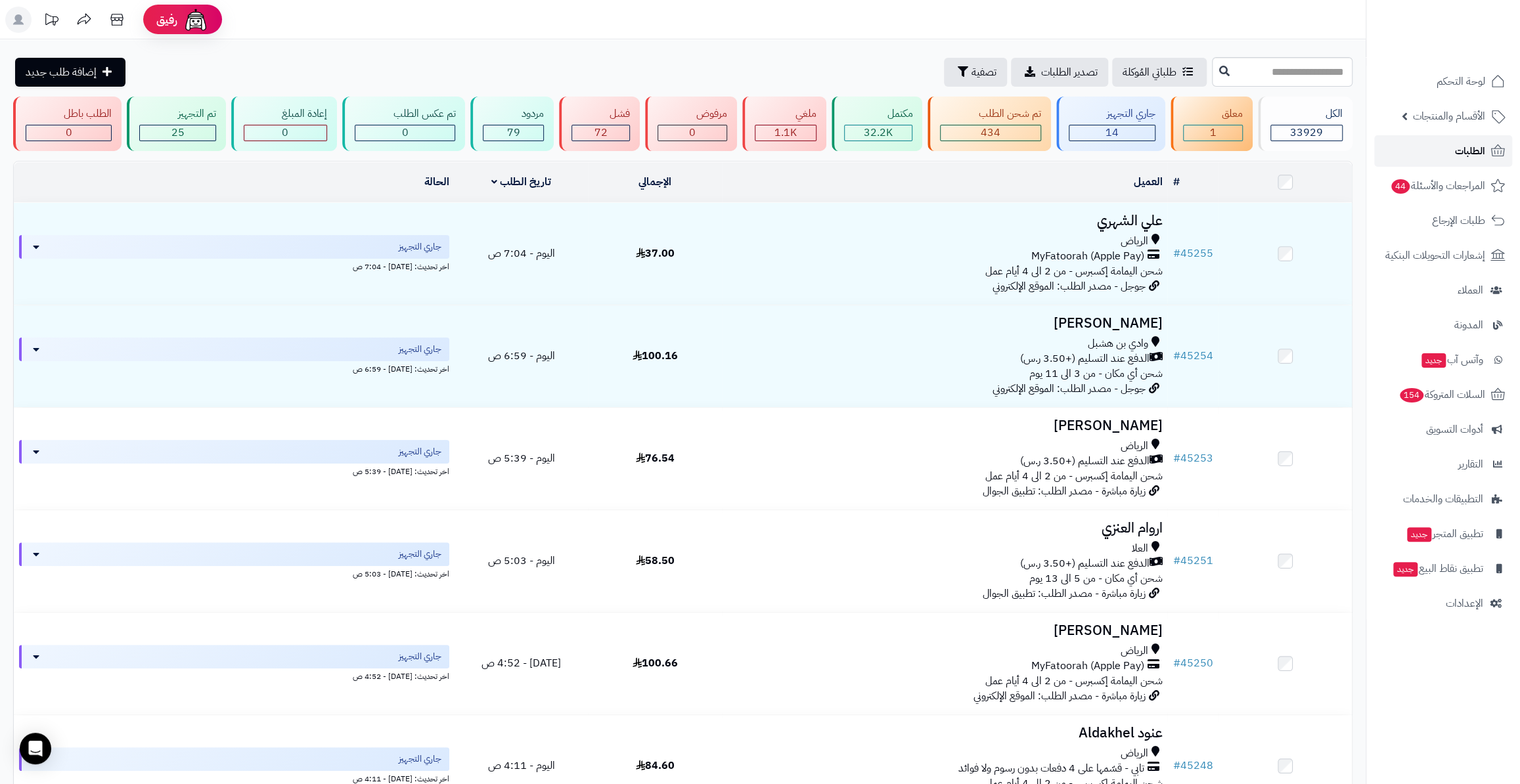
click at [1407, 156] on link "الطلبات" at bounding box center [1443, 151] width 138 height 31
